Goal: Task Accomplishment & Management: Use online tool/utility

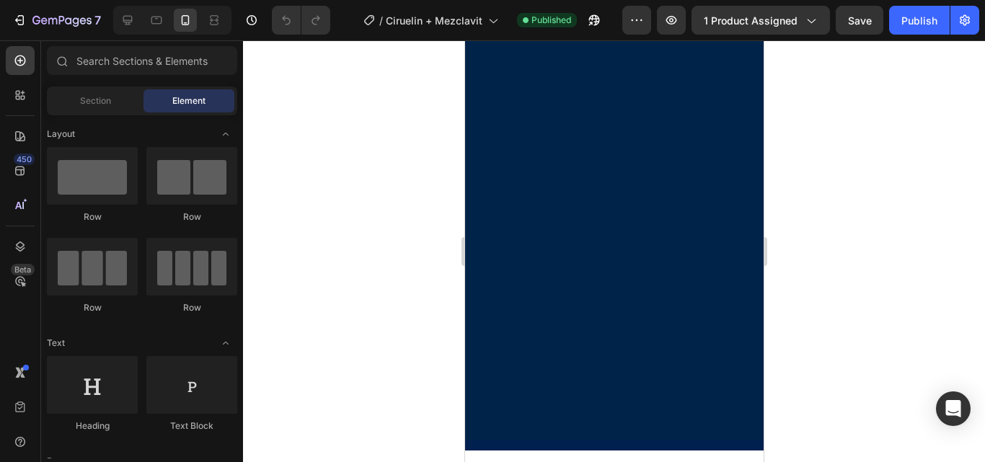
scroll to position [1154, 0]
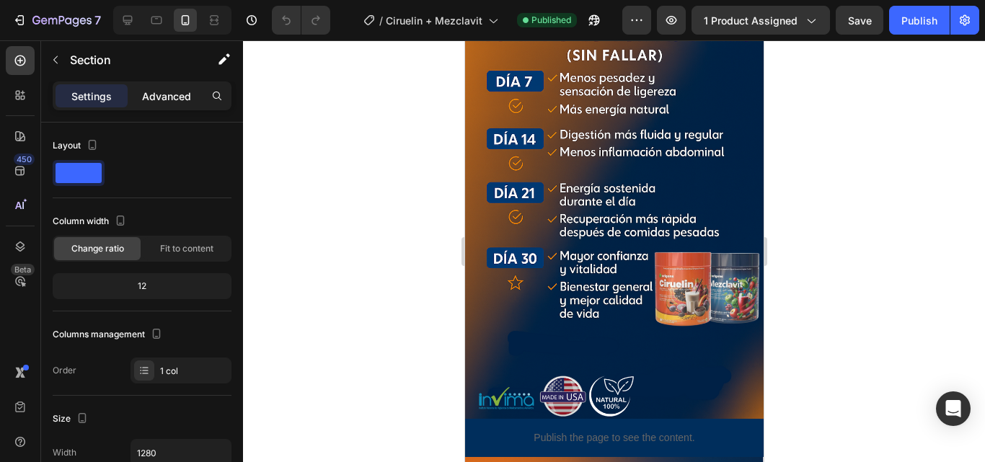
click at [177, 91] on p "Advanced" at bounding box center [166, 96] width 49 height 15
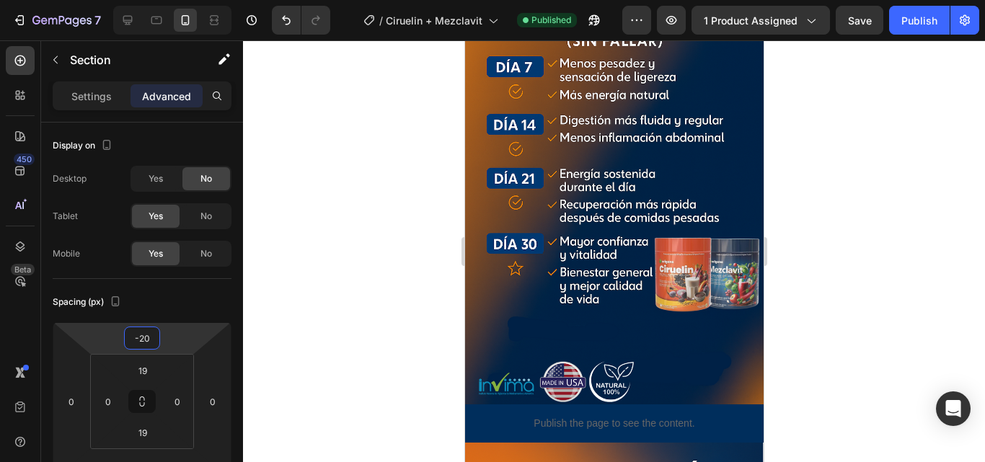
type input "-22"
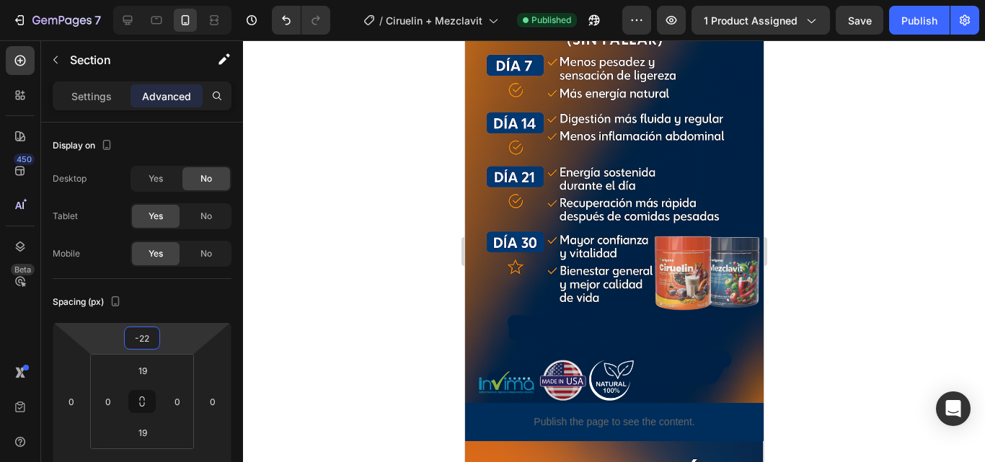
drag, startPoint x: 141, startPoint y: 325, endPoint x: 143, endPoint y: 333, distance: 8.1
click at [143, 0] on html "7 Version history / Ciruelin + Mezclavit Published Preview 1 product assigned S…" at bounding box center [492, 0] width 985 height 0
click at [296, 271] on div at bounding box center [614, 251] width 742 height 422
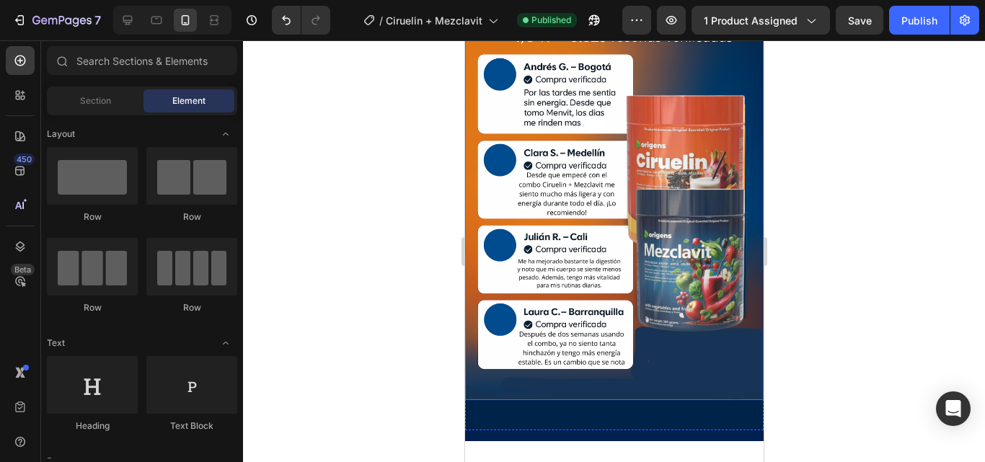
scroll to position [2692, 0]
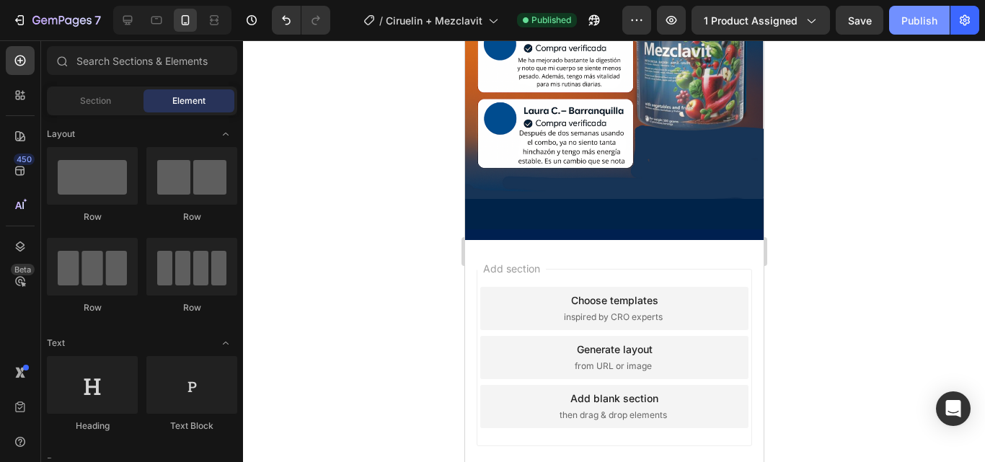
click at [926, 27] on div "Publish" at bounding box center [920, 20] width 36 height 15
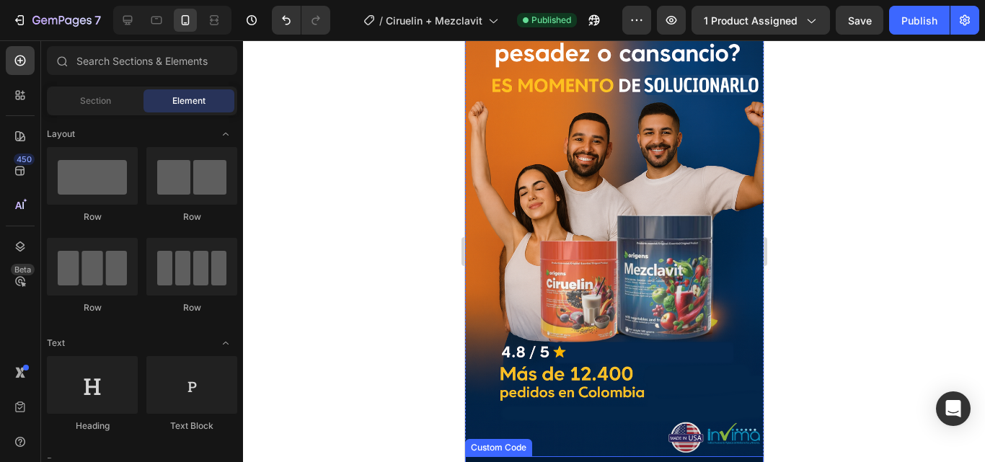
scroll to position [0, 0]
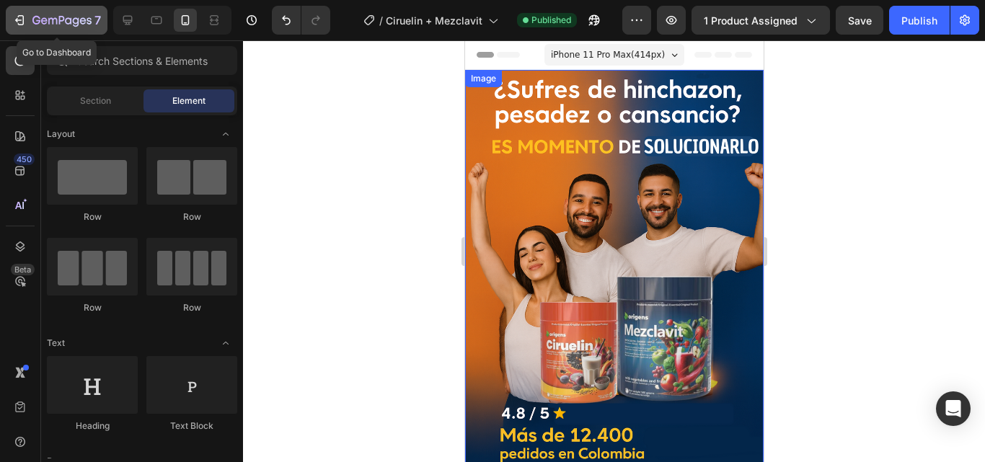
click at [32, 9] on button "7" at bounding box center [57, 20] width 102 height 29
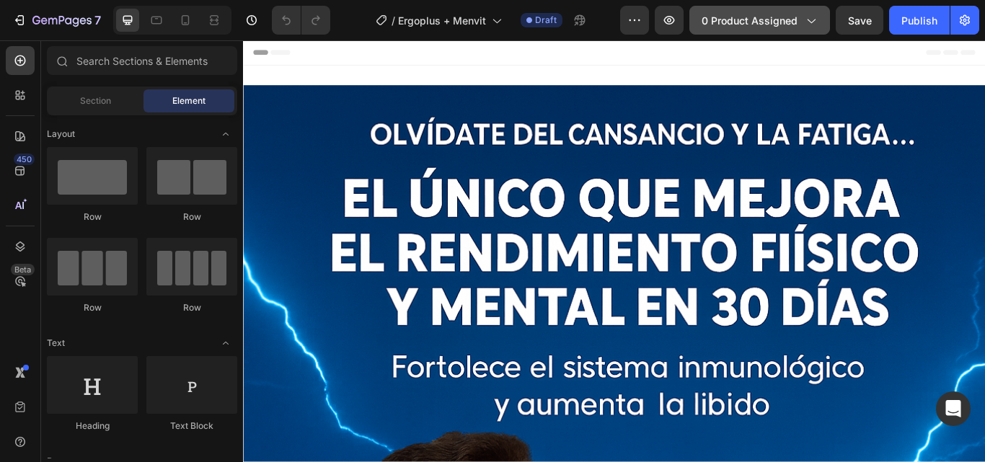
click at [789, 31] on button "0 product assigned" at bounding box center [760, 20] width 141 height 29
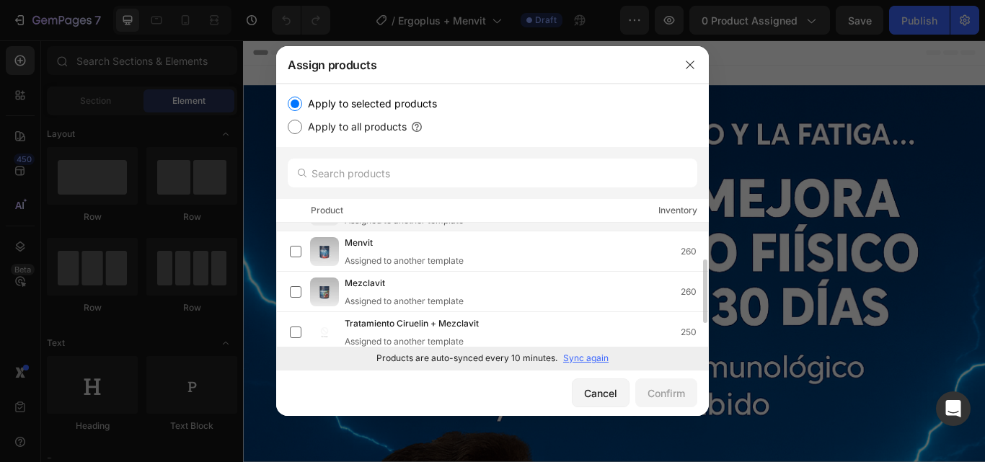
scroll to position [118, 0]
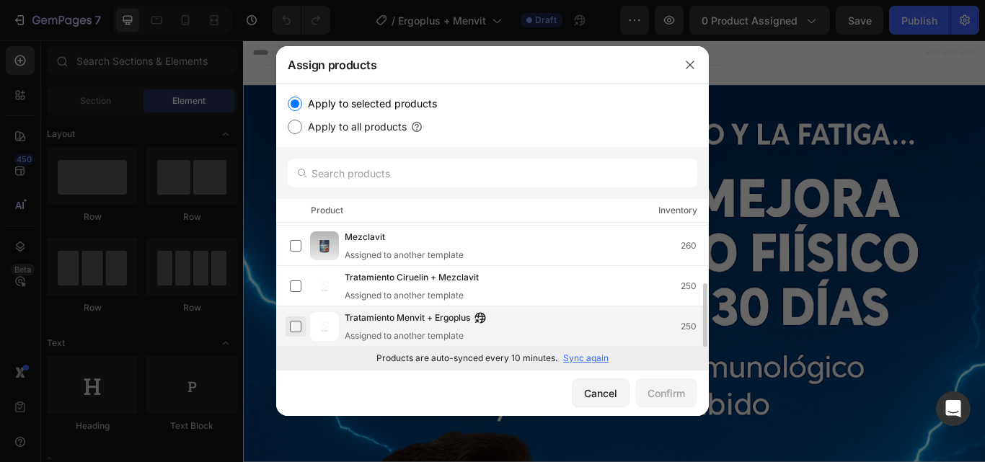
click at [290, 325] on label at bounding box center [296, 327] width 12 height 12
click at [672, 392] on div "Confirm" at bounding box center [667, 393] width 38 height 15
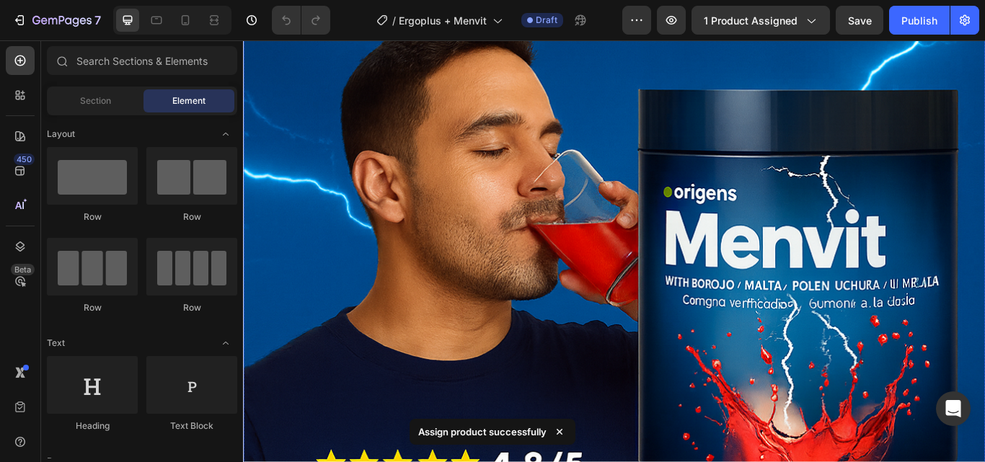
scroll to position [721, 0]
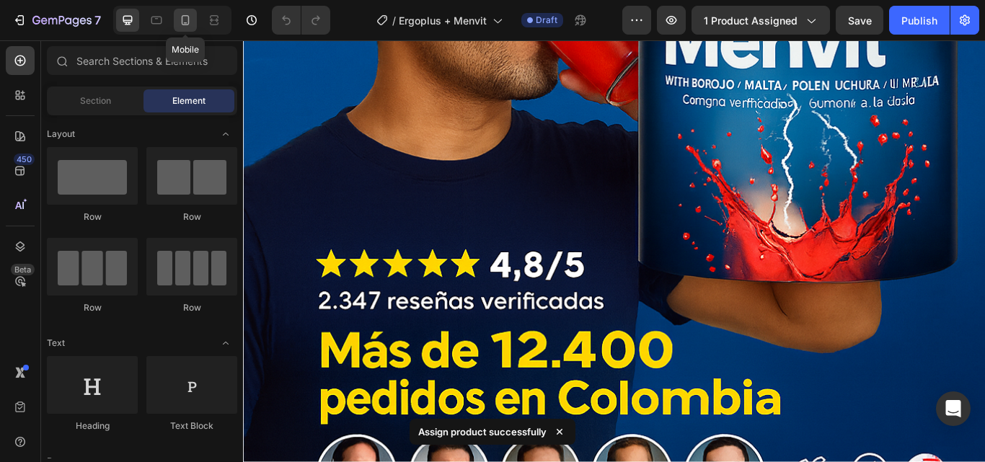
click at [189, 18] on icon at bounding box center [186, 20] width 8 height 10
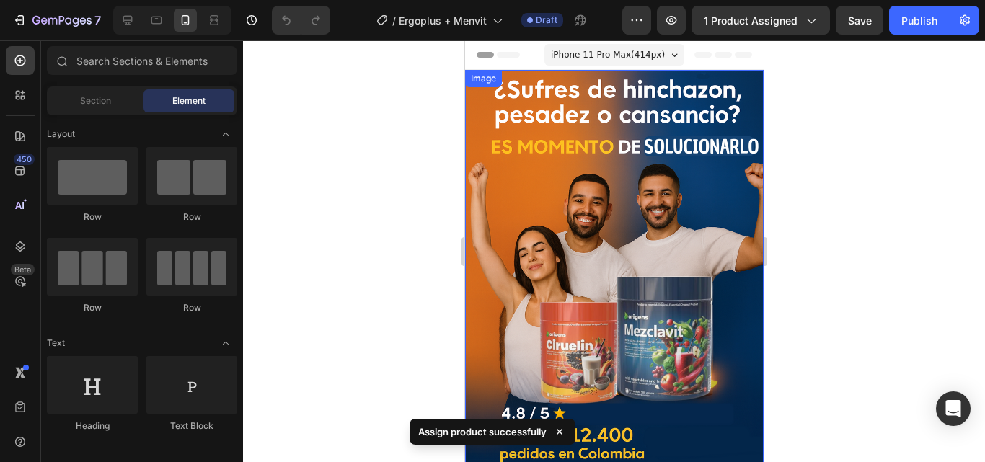
click at [637, 162] on img at bounding box center [614, 294] width 299 height 448
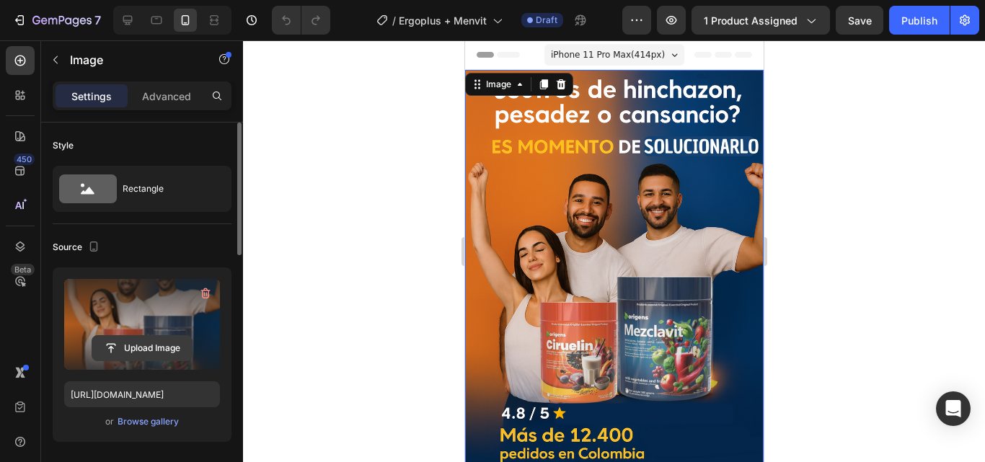
click at [133, 353] on input "file" at bounding box center [142, 348] width 100 height 25
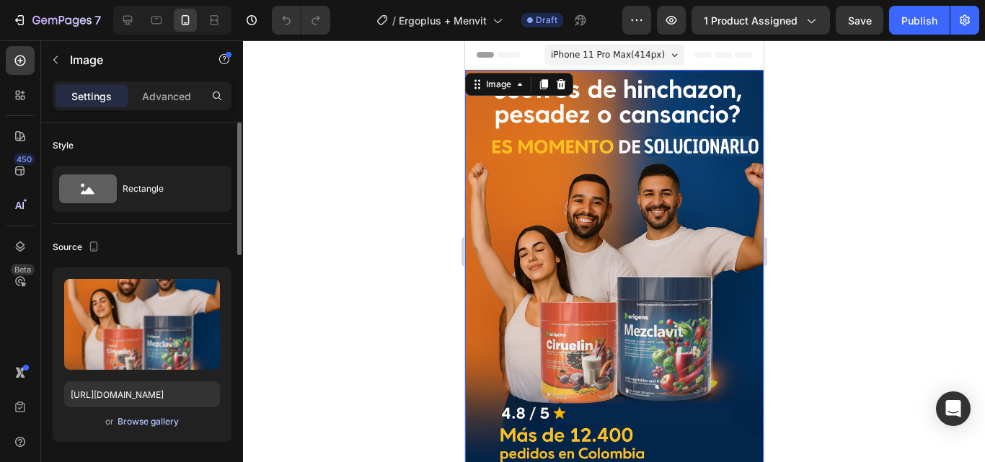
click at [157, 423] on div "Browse gallery" at bounding box center [148, 422] width 61 height 13
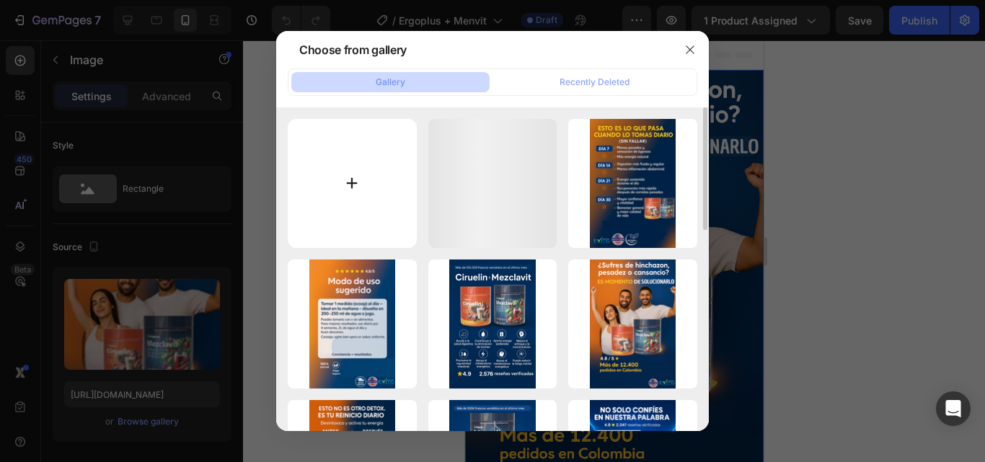
click at [347, 184] on input "file" at bounding box center [352, 183] width 129 height 129
